Goal: Information Seeking & Learning: Learn about a topic

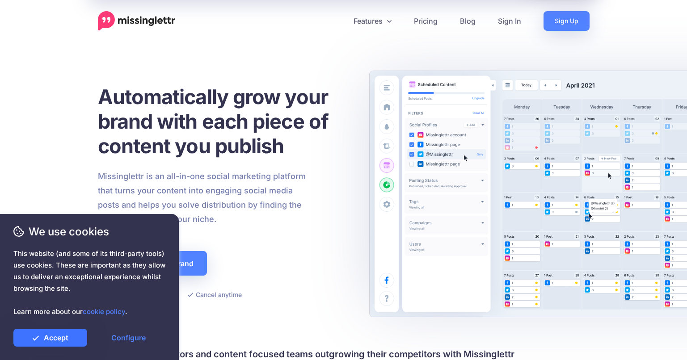
drag, startPoint x: 68, startPoint y: 338, endPoint x: 76, endPoint y: 332, distance: 9.6
click at [68, 338] on link "Accept" at bounding box center [50, 338] width 74 height 18
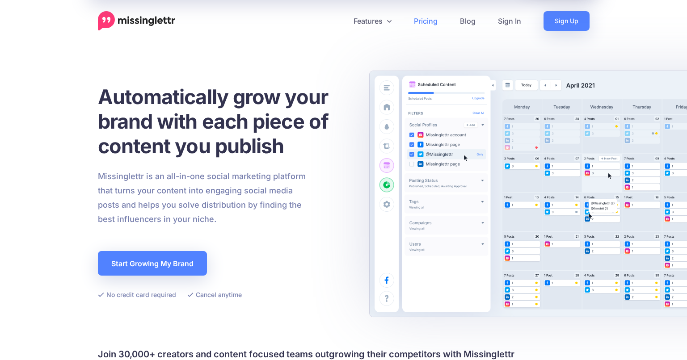
click at [423, 21] on link "Pricing" at bounding box center [426, 21] width 46 height 20
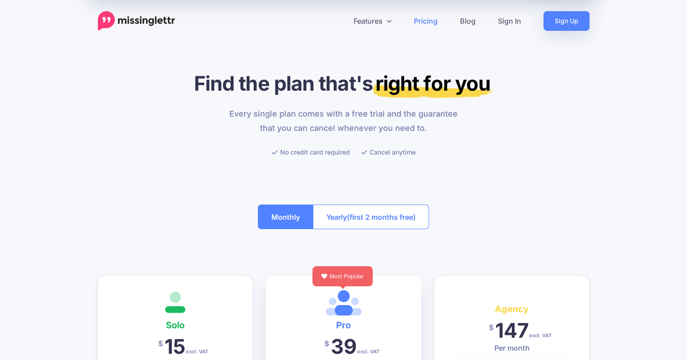
click at [151, 20] on img at bounding box center [136, 21] width 77 height 20
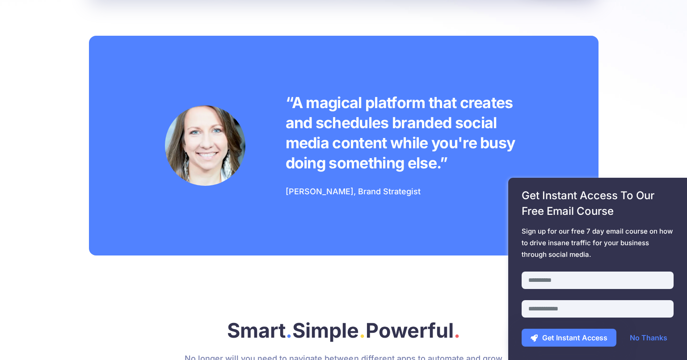
scroll to position [670, 0]
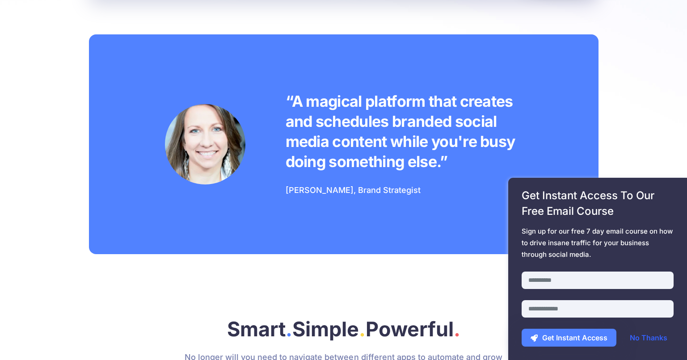
click at [655, 338] on link "No Thanks" at bounding box center [648, 338] width 55 height 18
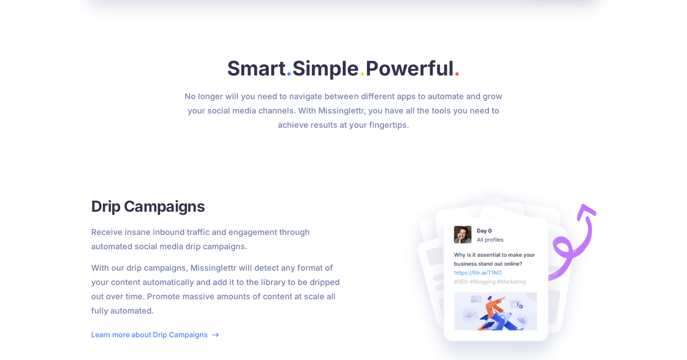
scroll to position [816, 0]
